Goal: Information Seeking & Learning: Learn about a topic

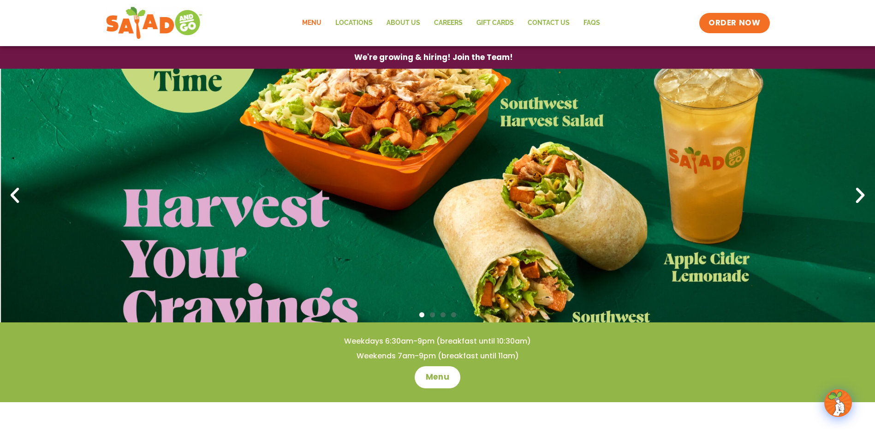
click at [313, 17] on link "Menu" at bounding box center [311, 22] width 33 height 21
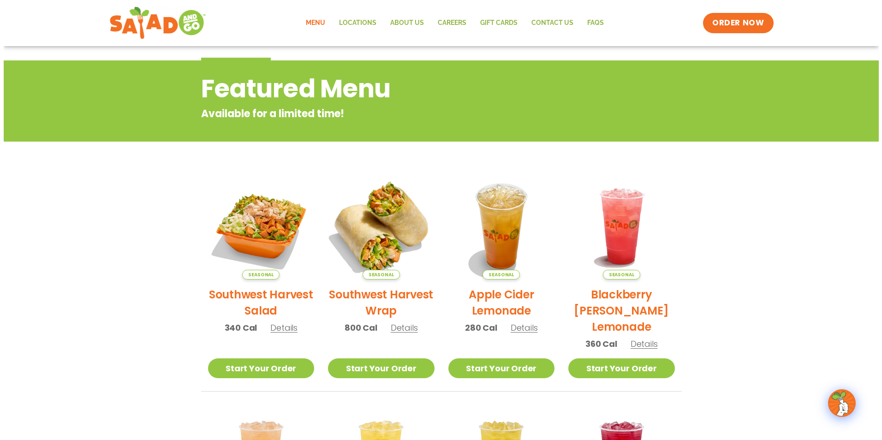
scroll to position [92, 0]
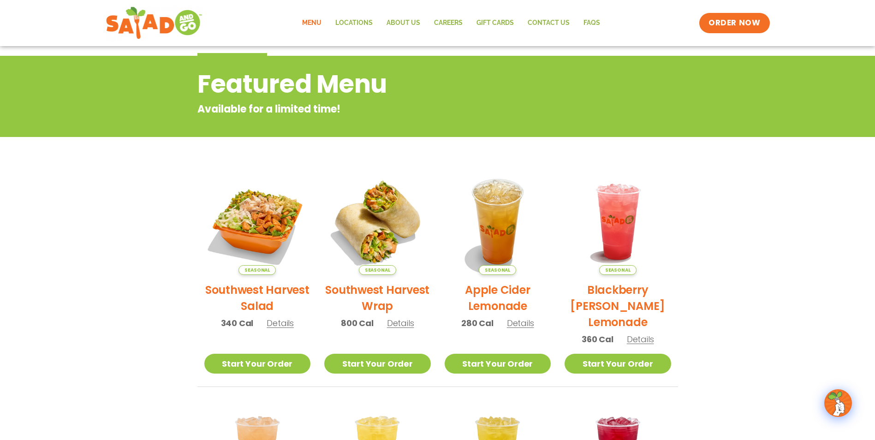
click at [281, 323] on span "Details" at bounding box center [280, 324] width 27 height 12
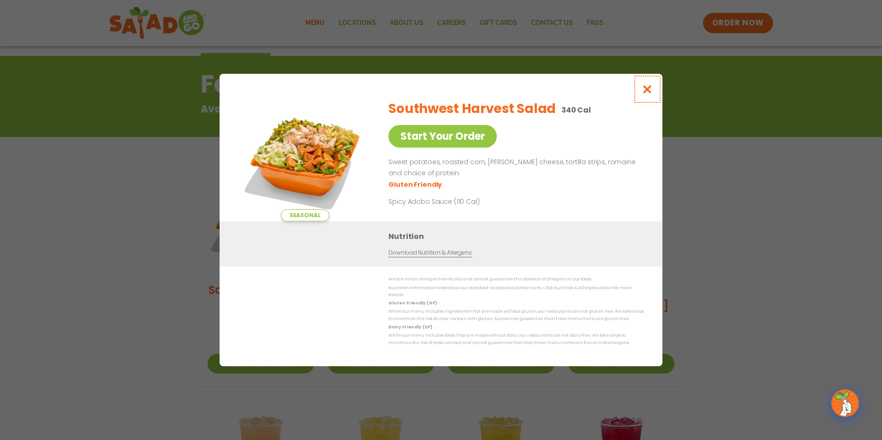
click at [648, 92] on icon "Close modal" at bounding box center [648, 89] width 12 height 10
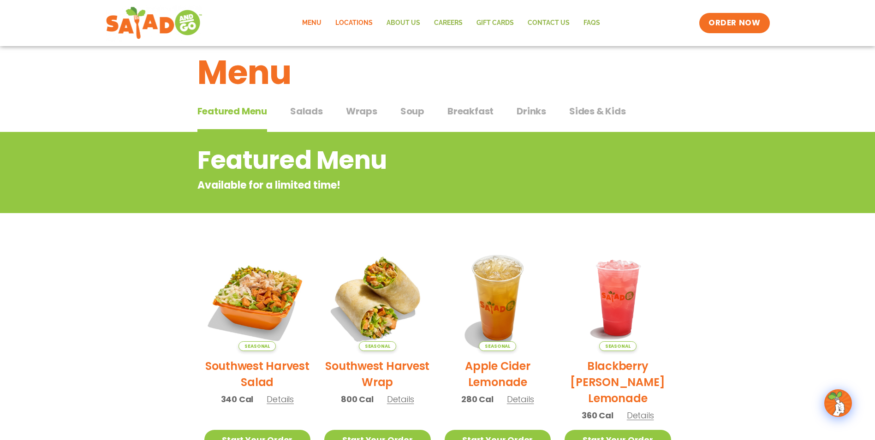
scroll to position [10, 0]
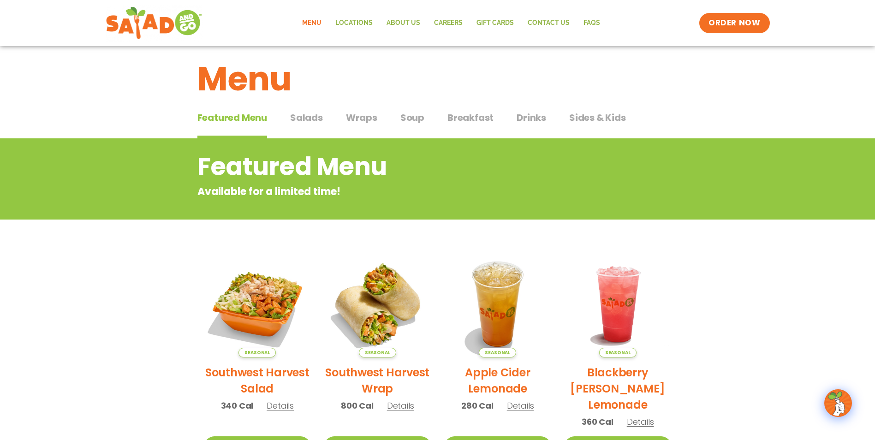
click at [305, 114] on span "Salads" at bounding box center [306, 118] width 33 height 14
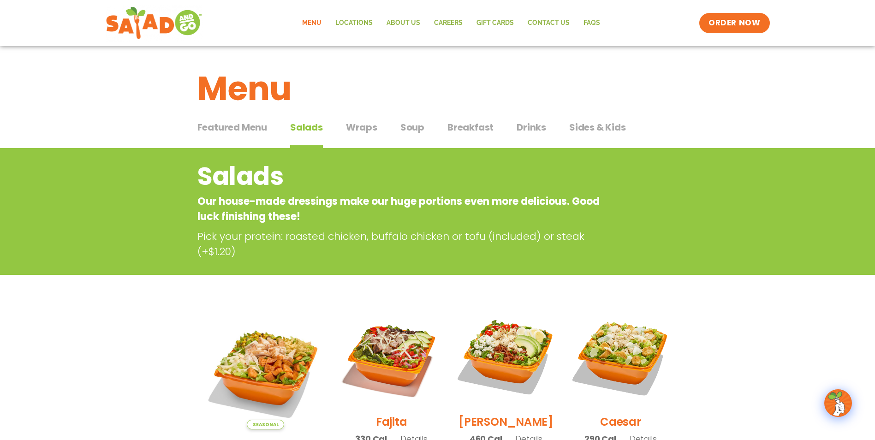
click at [529, 123] on span "Drinks" at bounding box center [532, 127] width 30 height 14
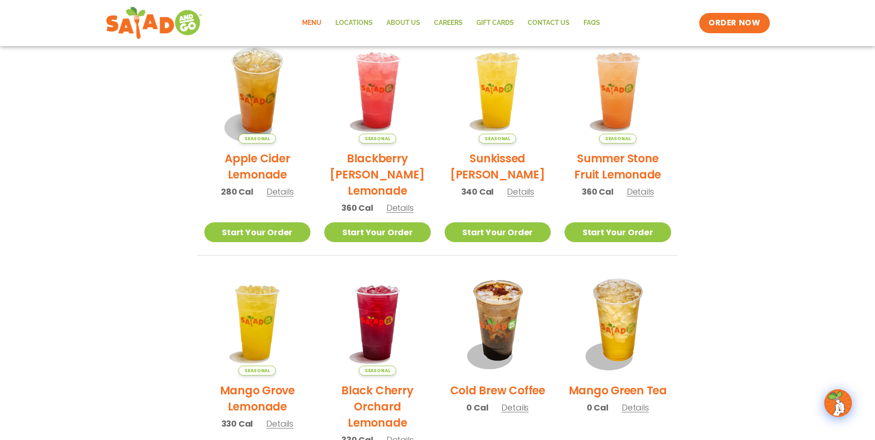
scroll to position [231, 0]
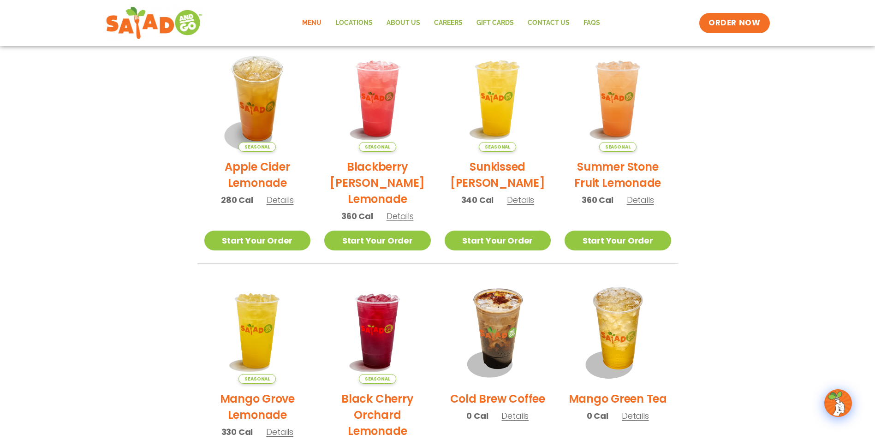
click at [649, 200] on span "Details" at bounding box center [640, 200] width 27 height 12
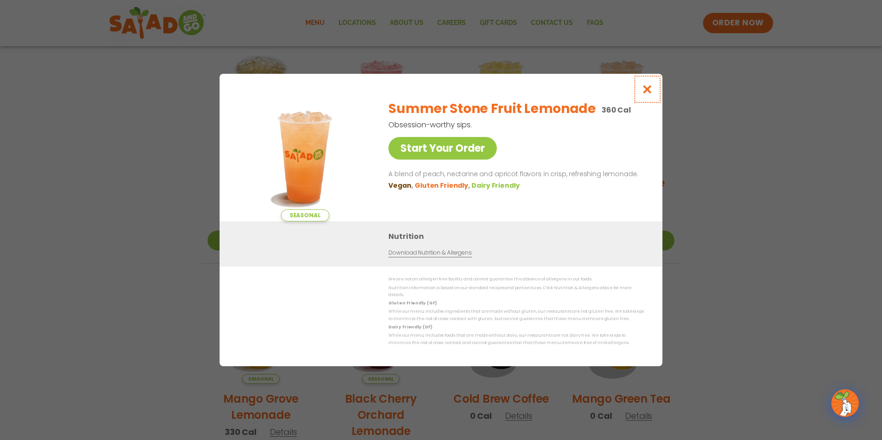
click at [655, 93] on button "Close modal" at bounding box center [648, 89] width 30 height 31
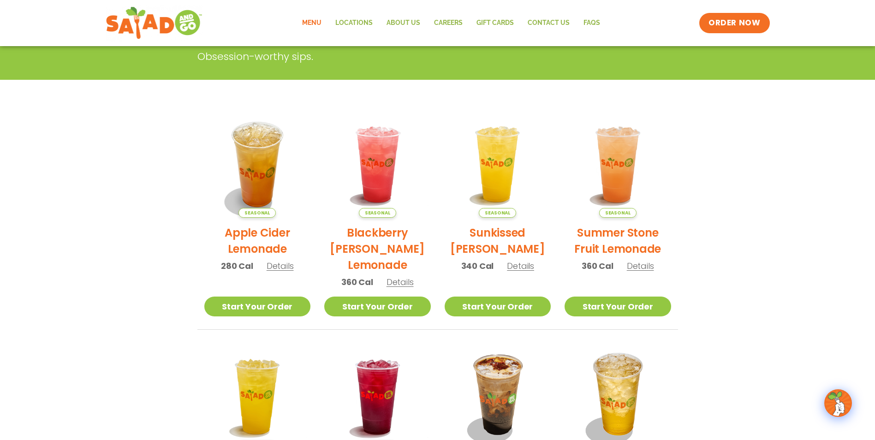
scroll to position [0, 0]
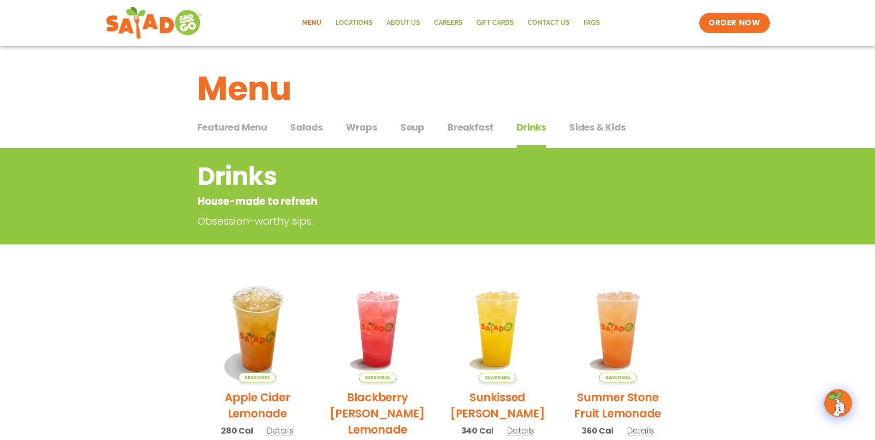
click at [300, 126] on span "Salads" at bounding box center [306, 127] width 33 height 14
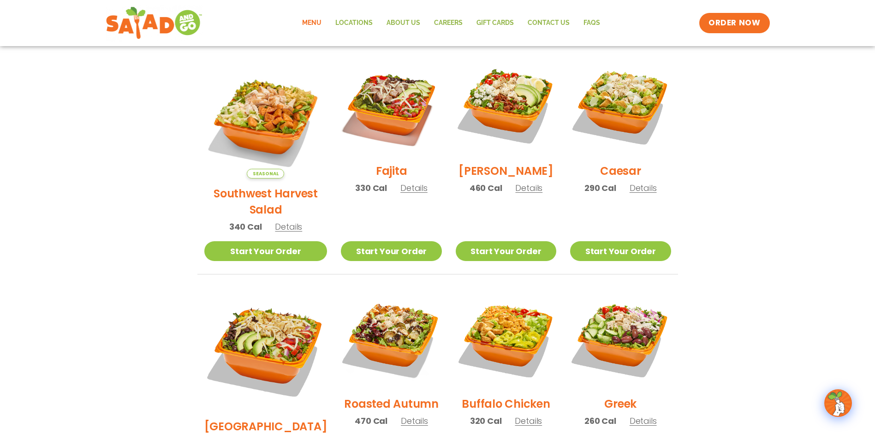
scroll to position [231, 0]
